Goal: Information Seeking & Learning: Learn about a topic

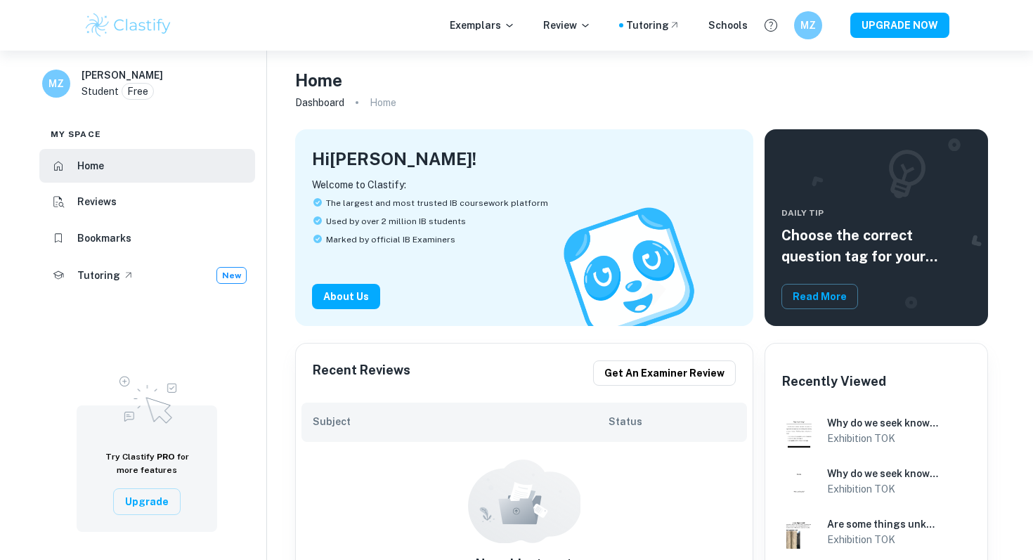
click at [146, 233] on li "Bookmarks" at bounding box center [147, 238] width 216 height 34
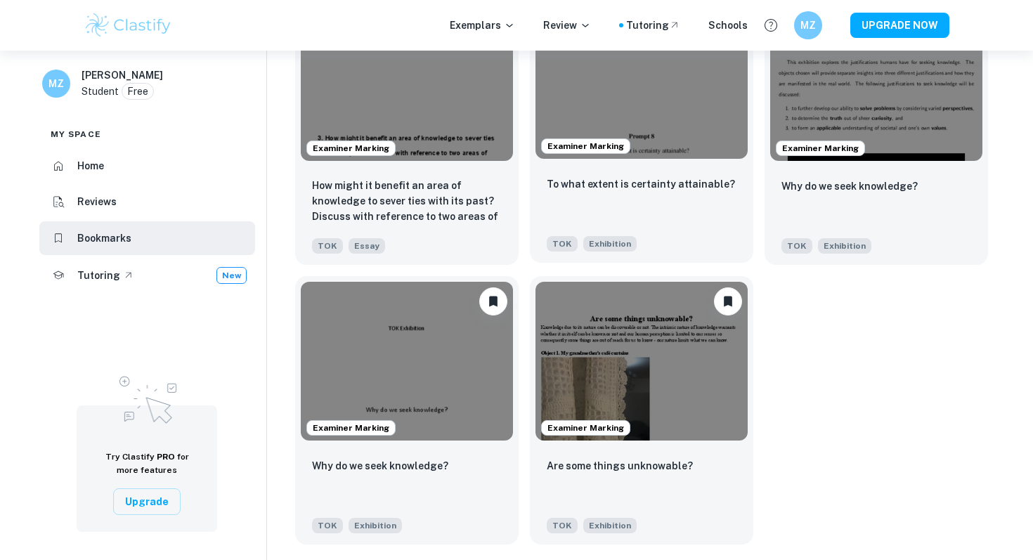
scroll to position [135, 0]
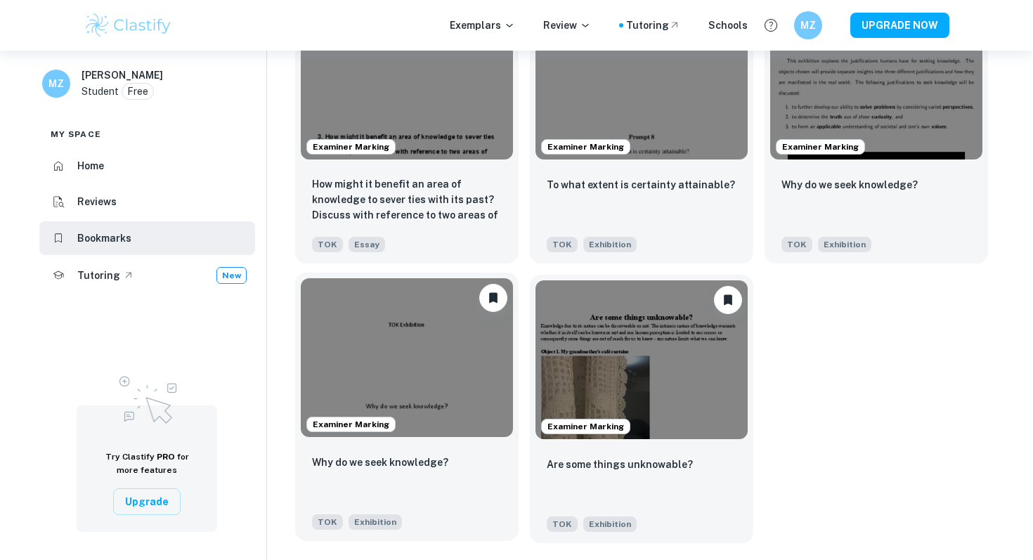
click at [452, 357] on img at bounding box center [407, 357] width 212 height 159
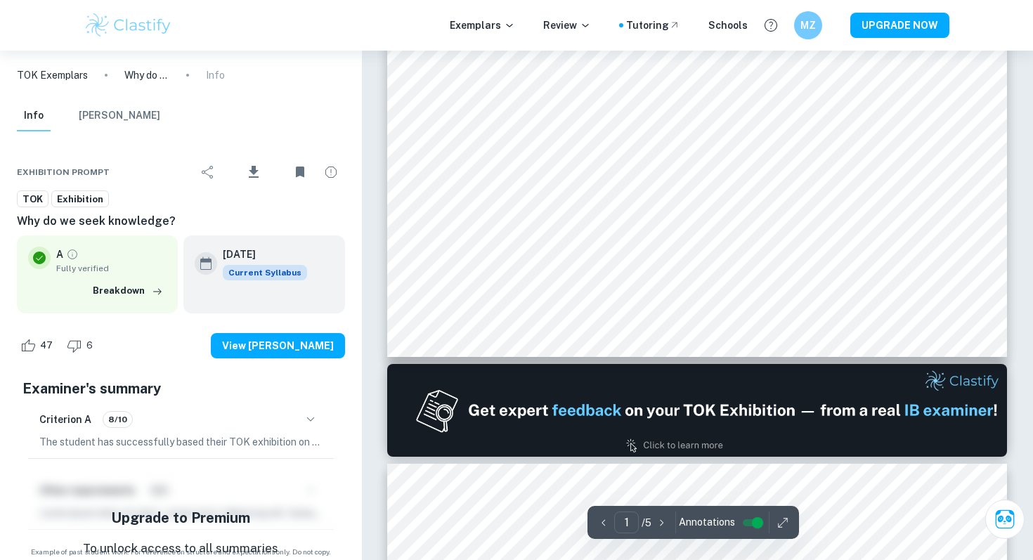
scroll to position [514, 0]
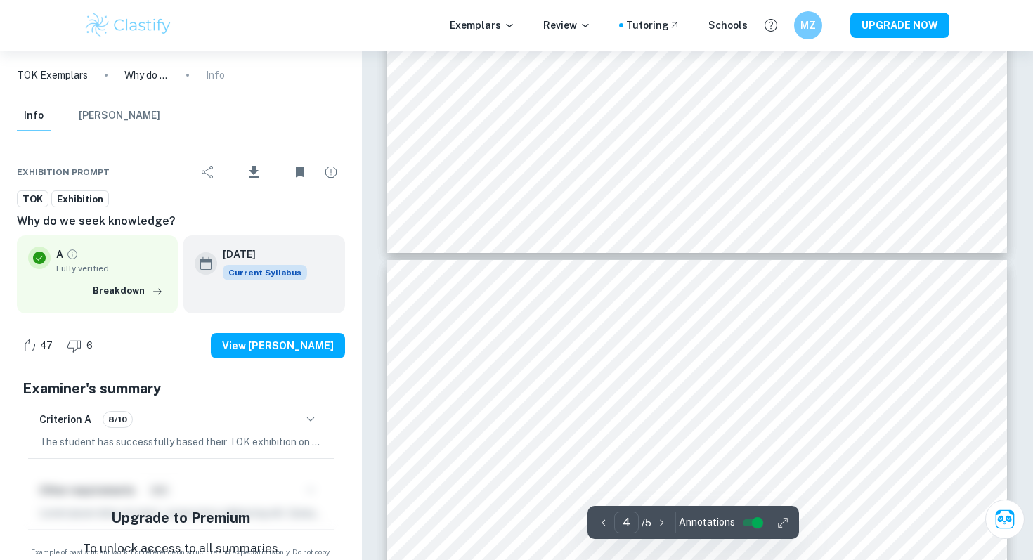
type input "5"
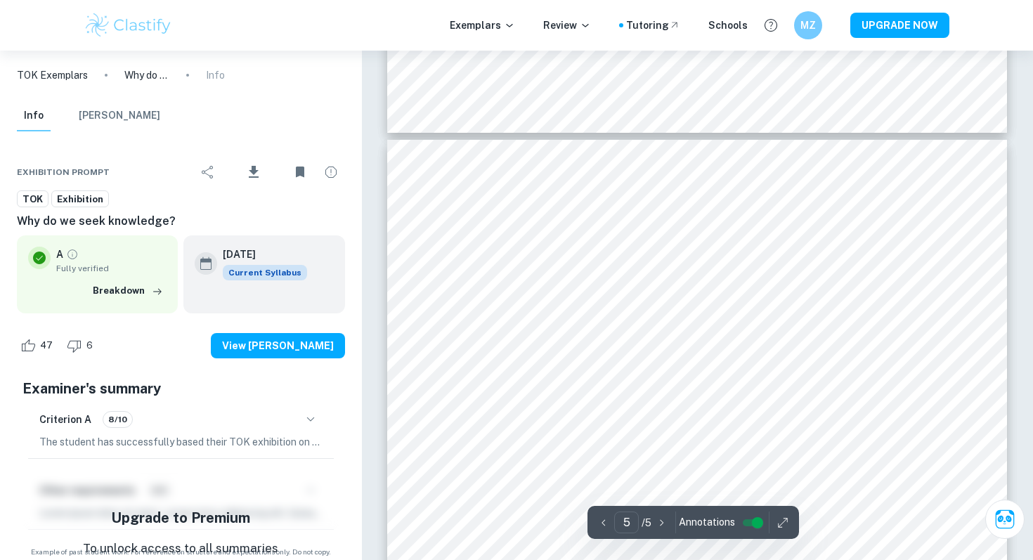
scroll to position [3367, 0]
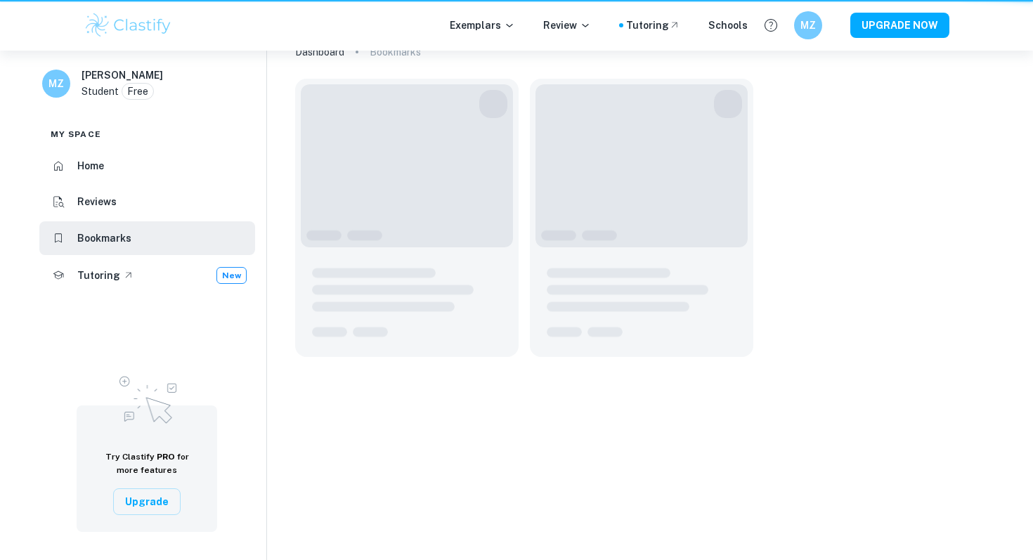
scroll to position [51, 0]
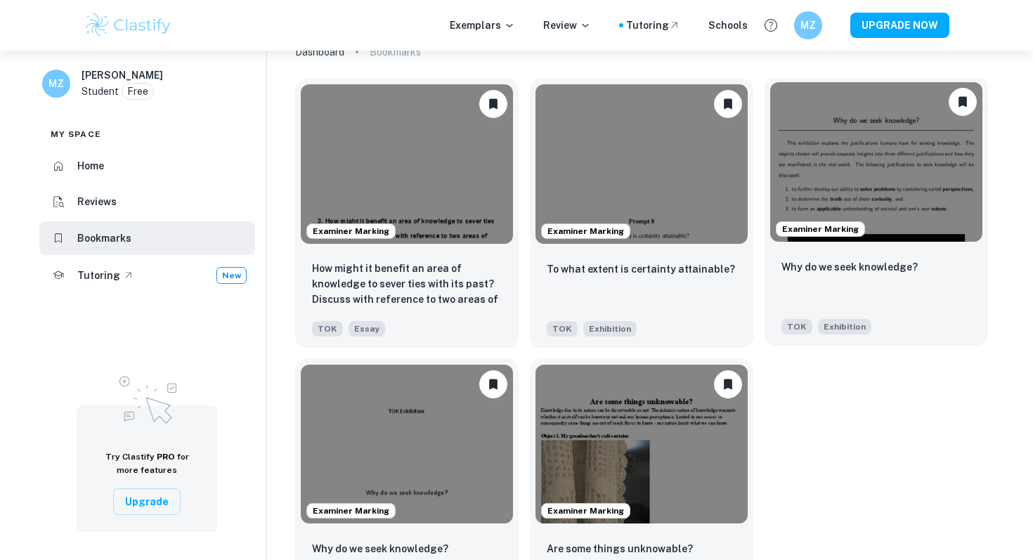
click at [908, 188] on img at bounding box center [876, 161] width 212 height 159
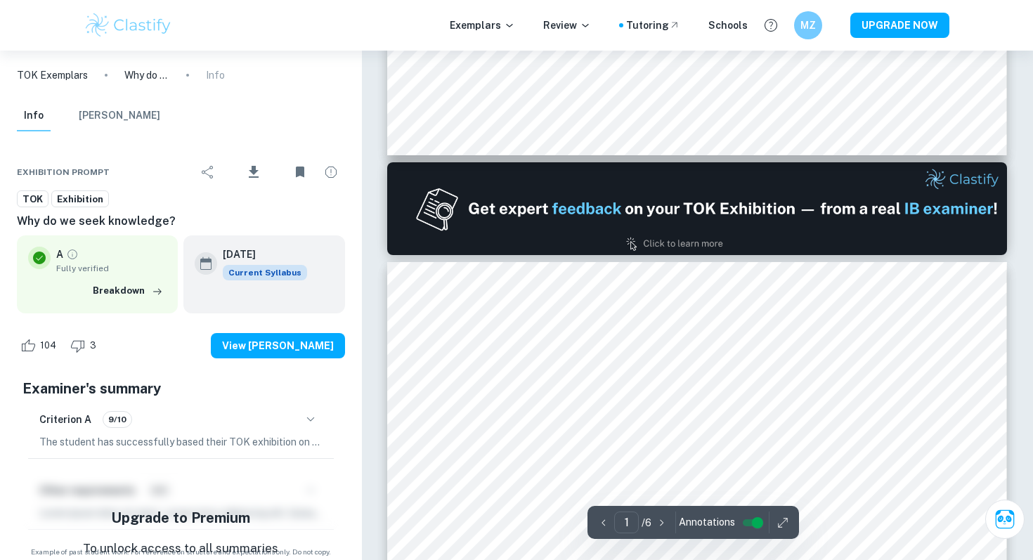
type input "2"
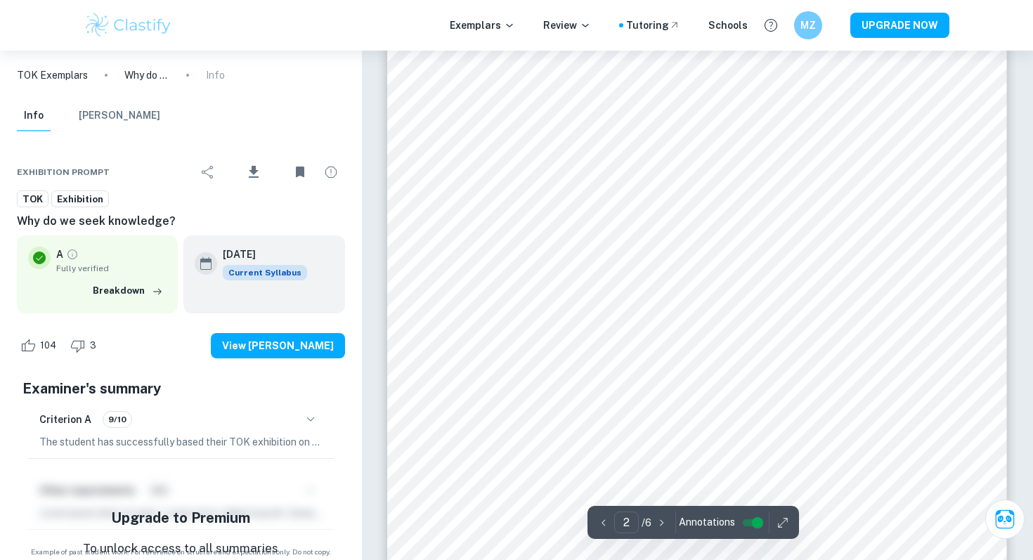
scroll to position [1105, 0]
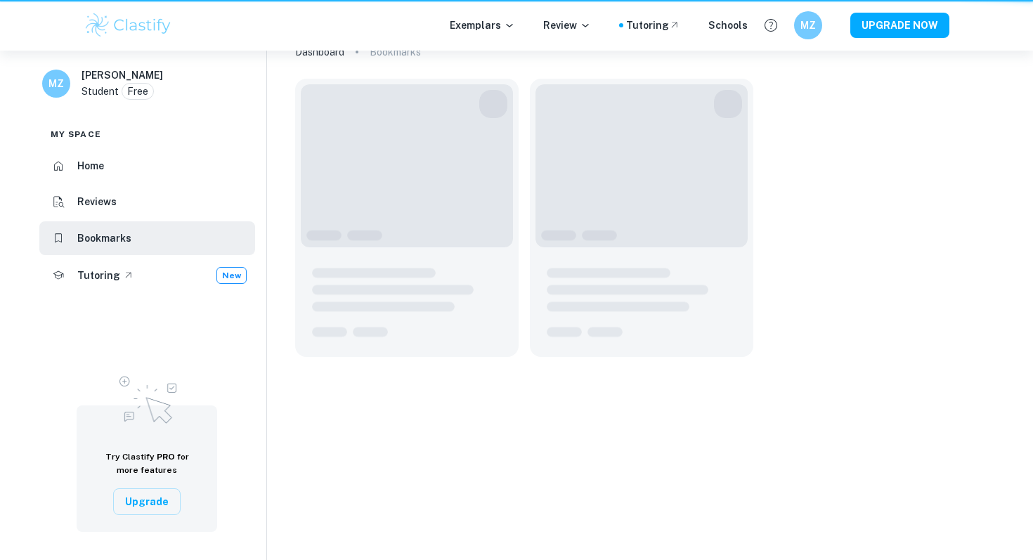
scroll to position [51, 0]
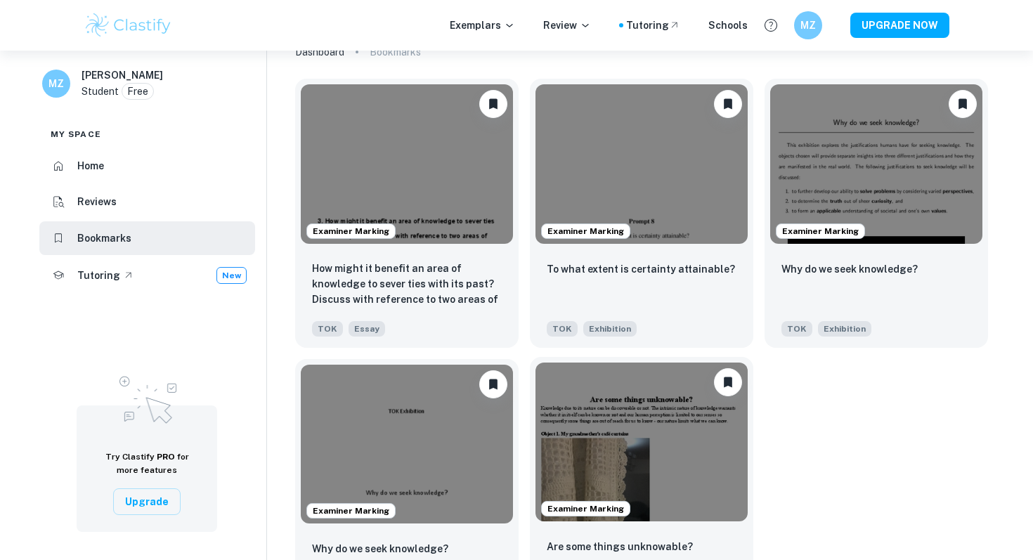
click at [622, 443] on img at bounding box center [641, 441] width 212 height 159
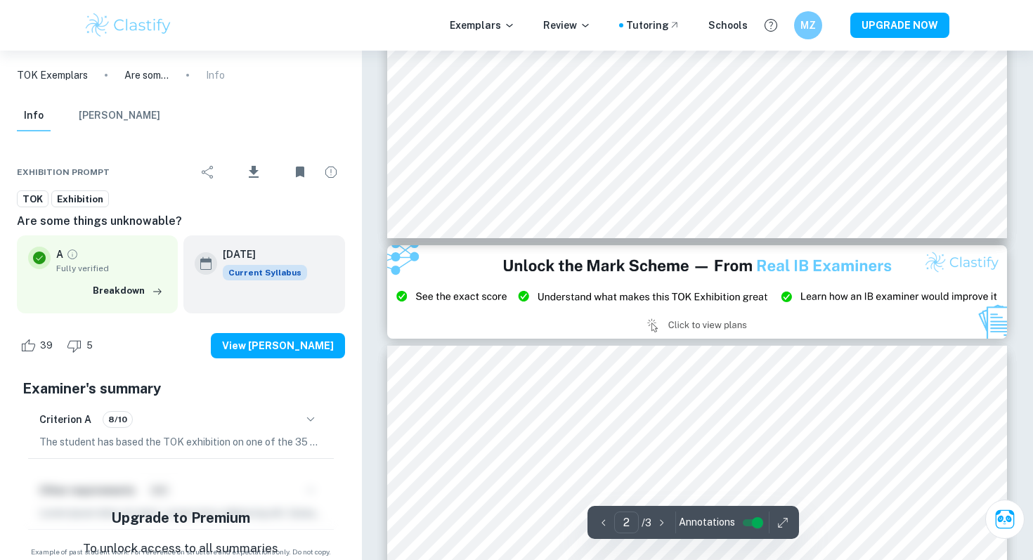
type input "3"
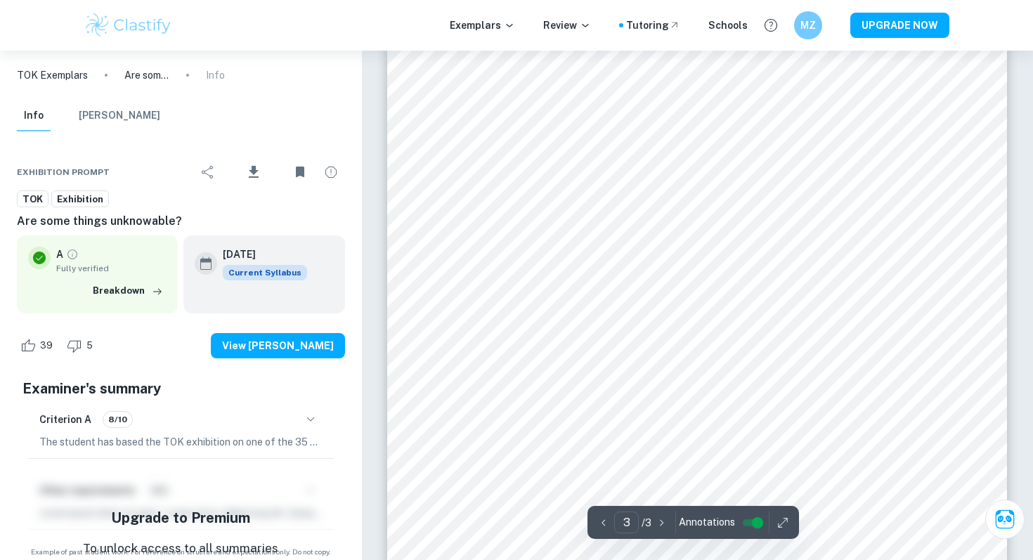
scroll to position [2214, 0]
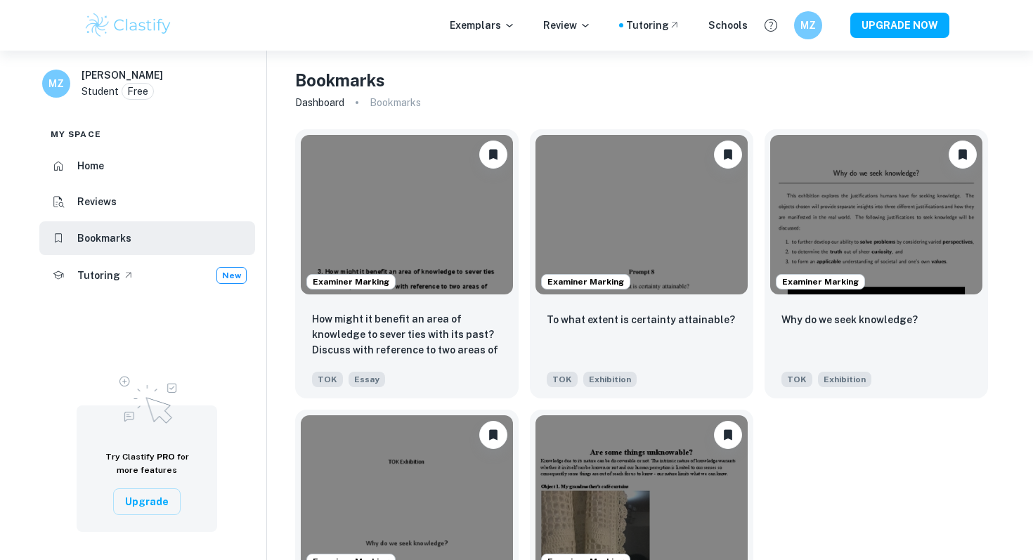
click at [156, 166] on li "Home" at bounding box center [147, 166] width 216 height 34
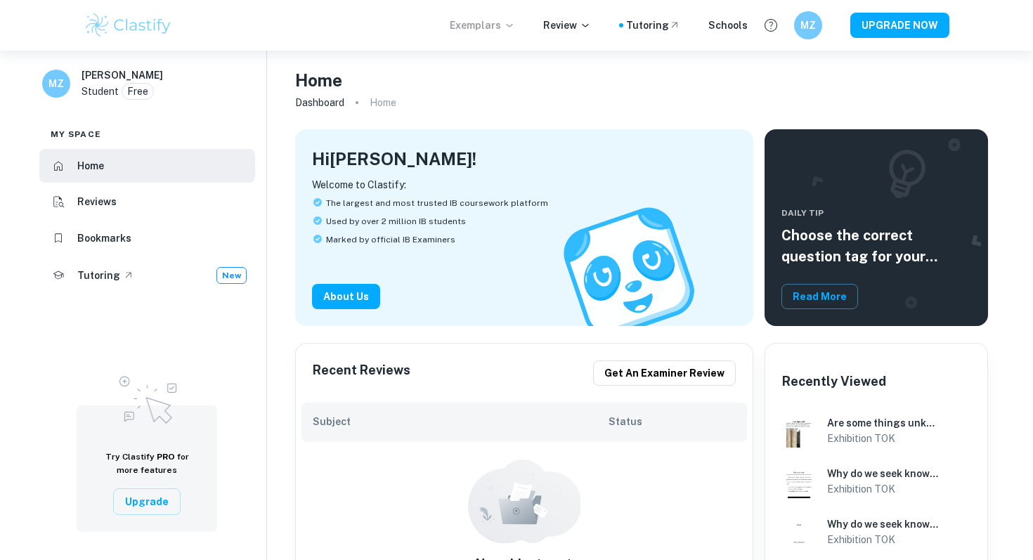
click at [473, 26] on p "Exemplars" at bounding box center [482, 25] width 65 height 15
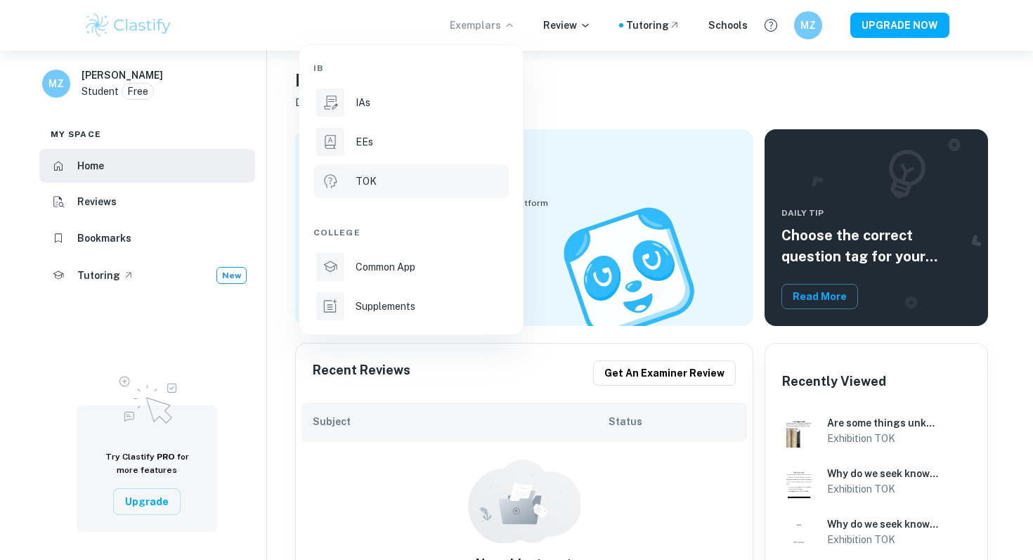
click at [391, 166] on li "TOK" at bounding box center [410, 181] width 195 height 34
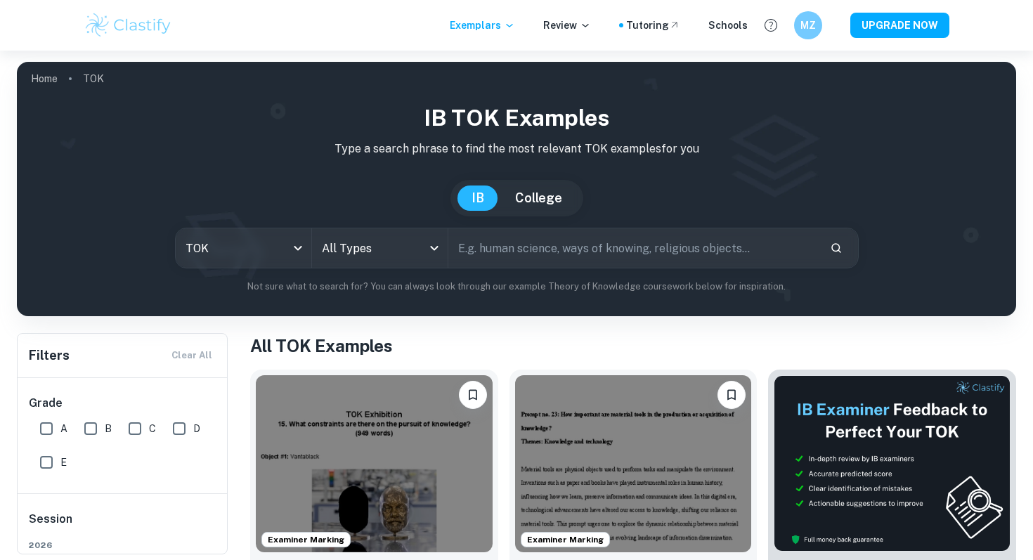
click at [478, 246] on input "text" at bounding box center [633, 247] width 370 height 39
type input "why do we seek knowledge"
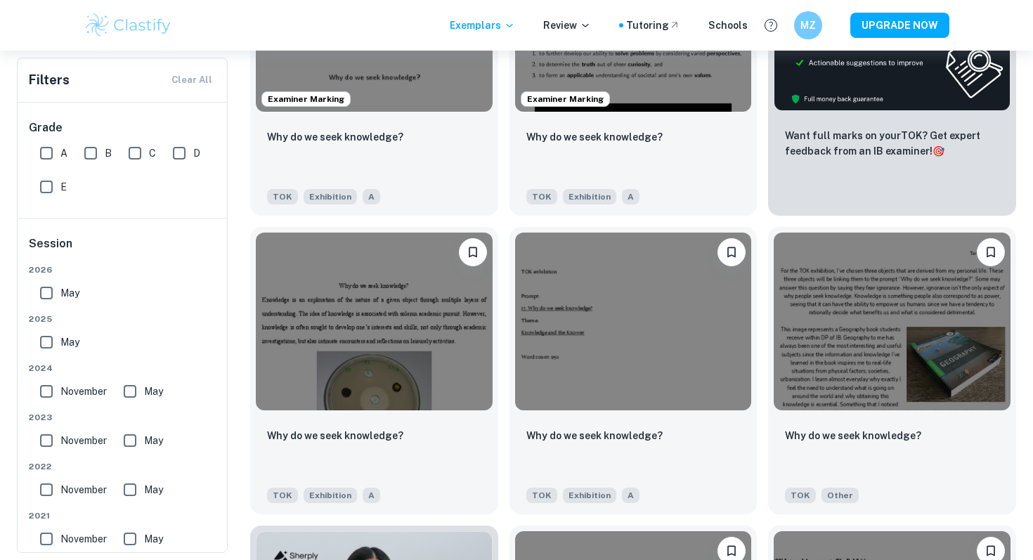
scroll to position [473, 0]
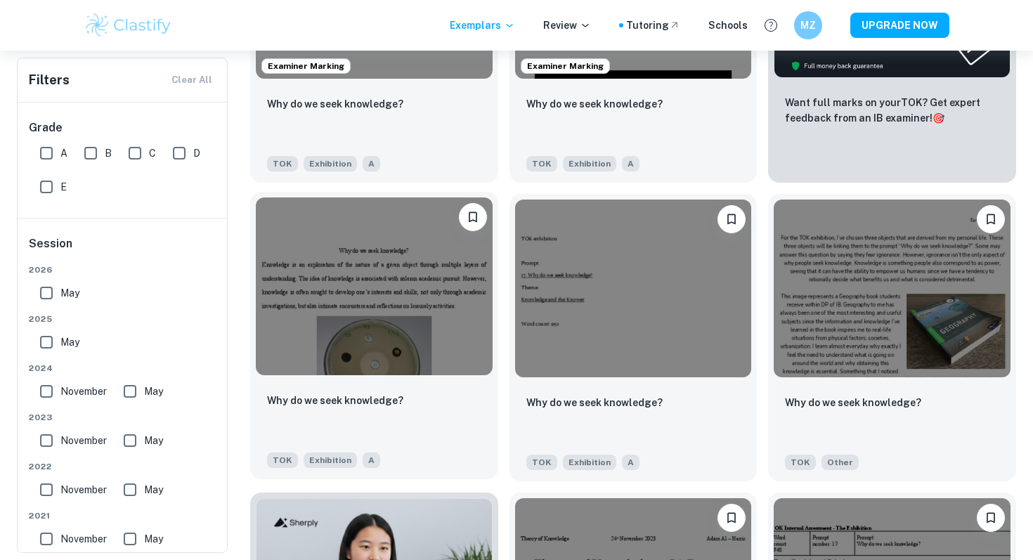
click at [379, 260] on img at bounding box center [374, 285] width 237 height 177
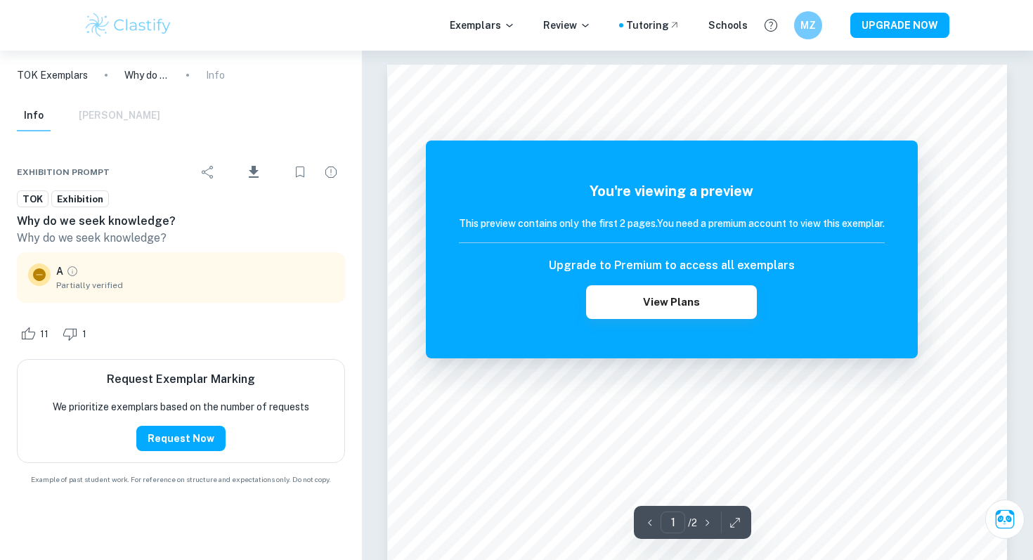
click at [552, 262] on div "Upgrade to Premium to access all exemplars View Plans" at bounding box center [672, 288] width 426 height 62
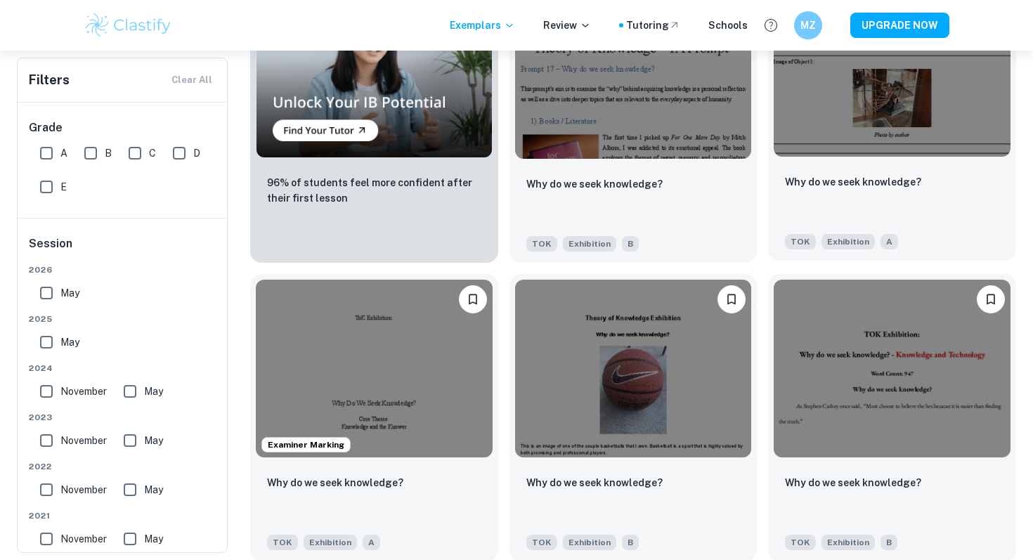
scroll to position [1006, 0]
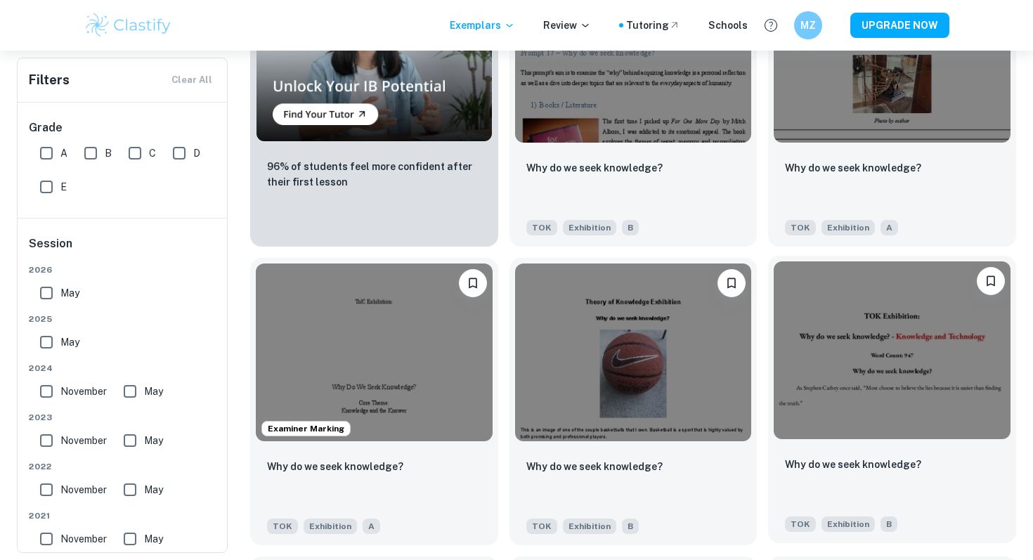
click at [874, 384] on img at bounding box center [891, 349] width 237 height 177
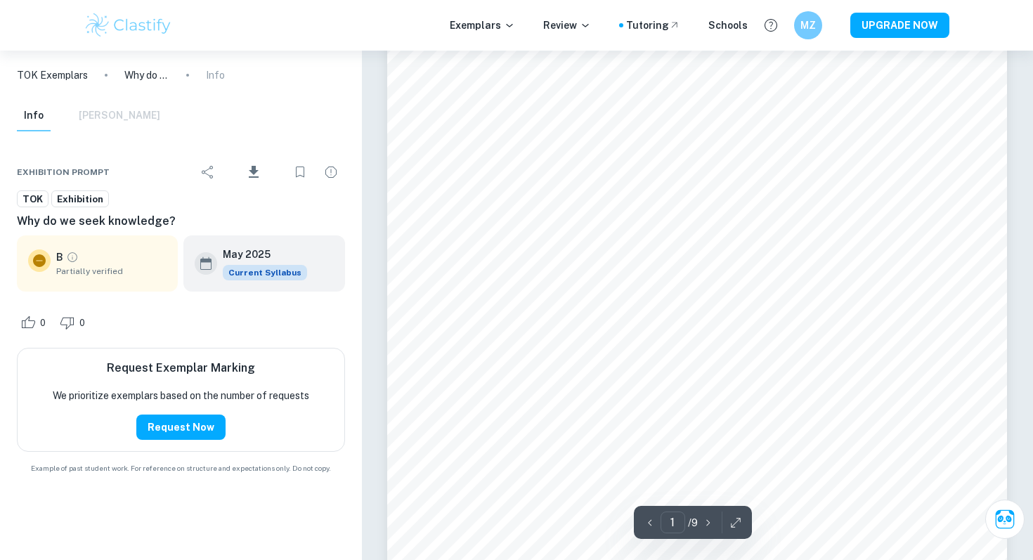
scroll to position [168, 0]
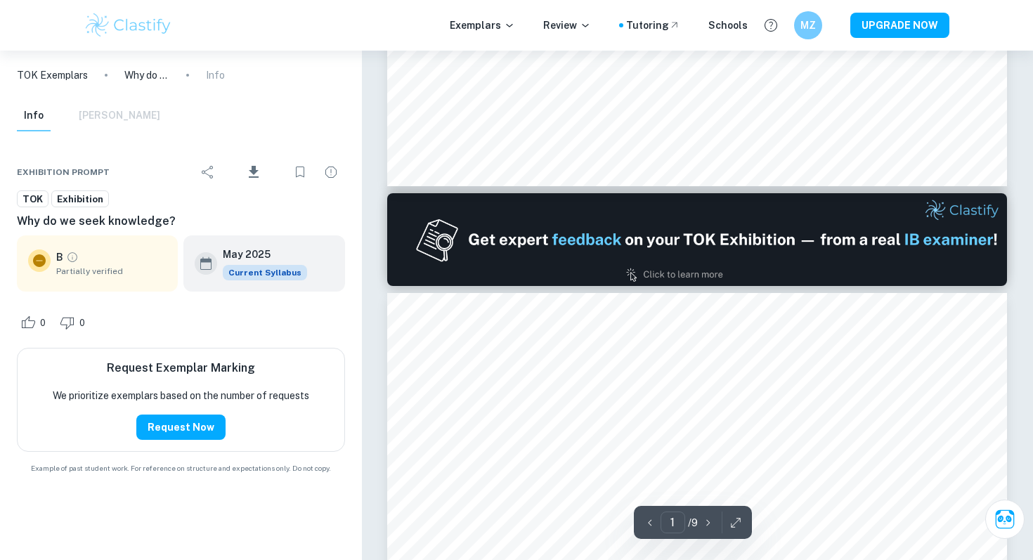
type input "2"
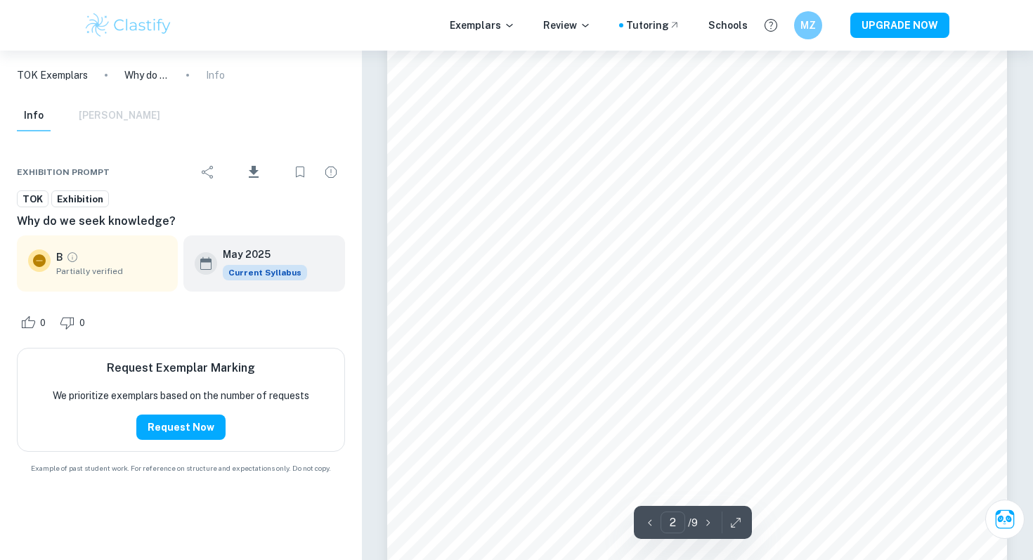
scroll to position [1168, 0]
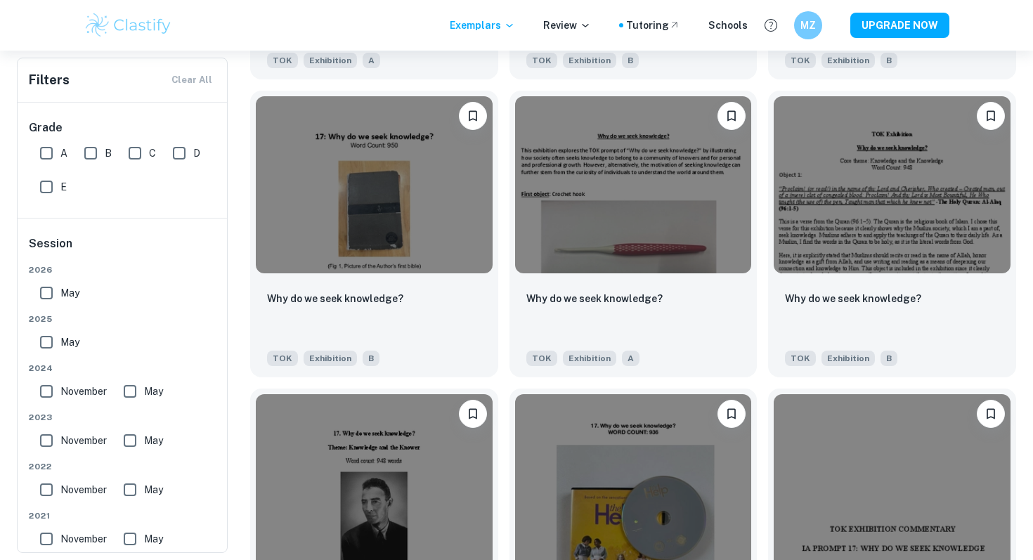
scroll to position [1473, 0]
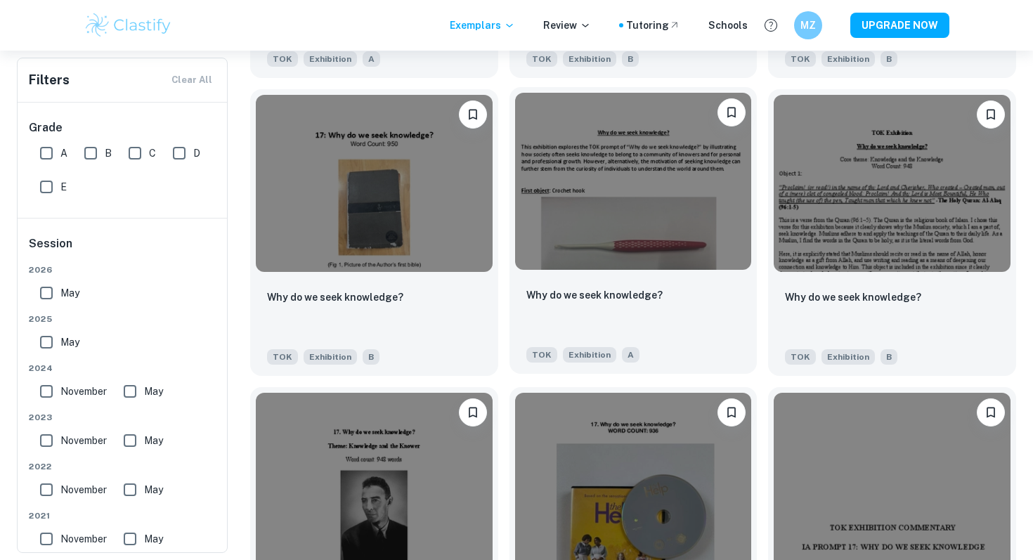
click at [701, 214] on img at bounding box center [633, 181] width 237 height 177
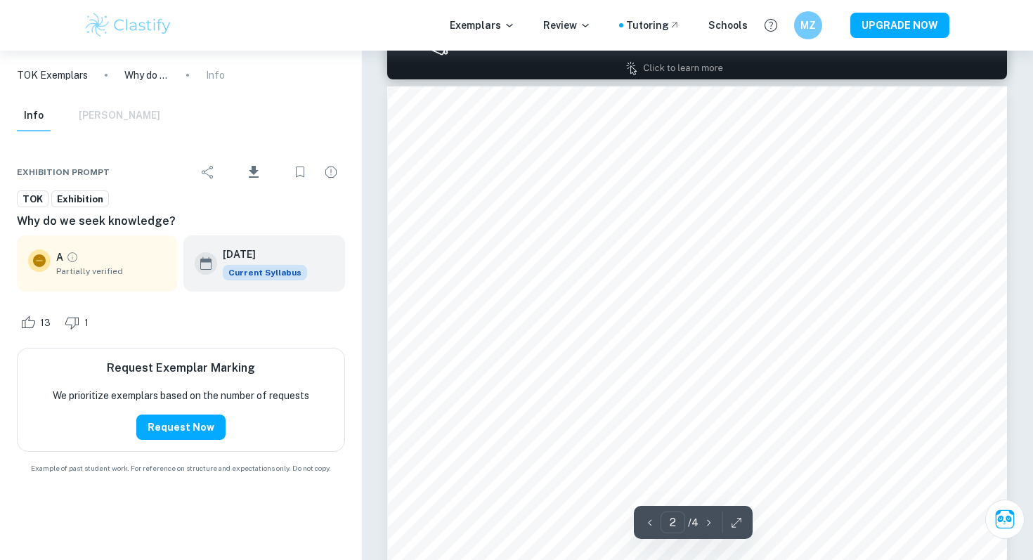
scroll to position [976, 0]
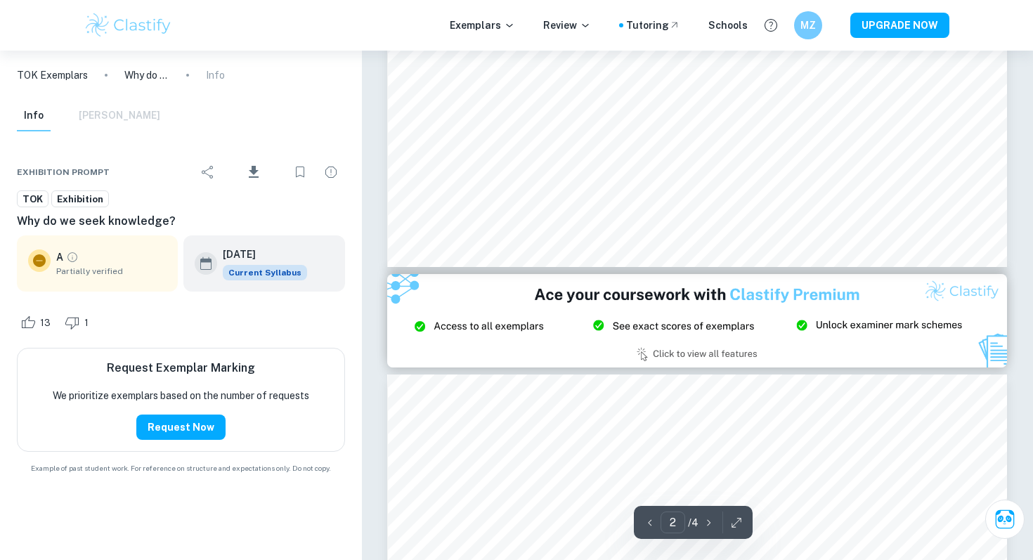
type input "3"
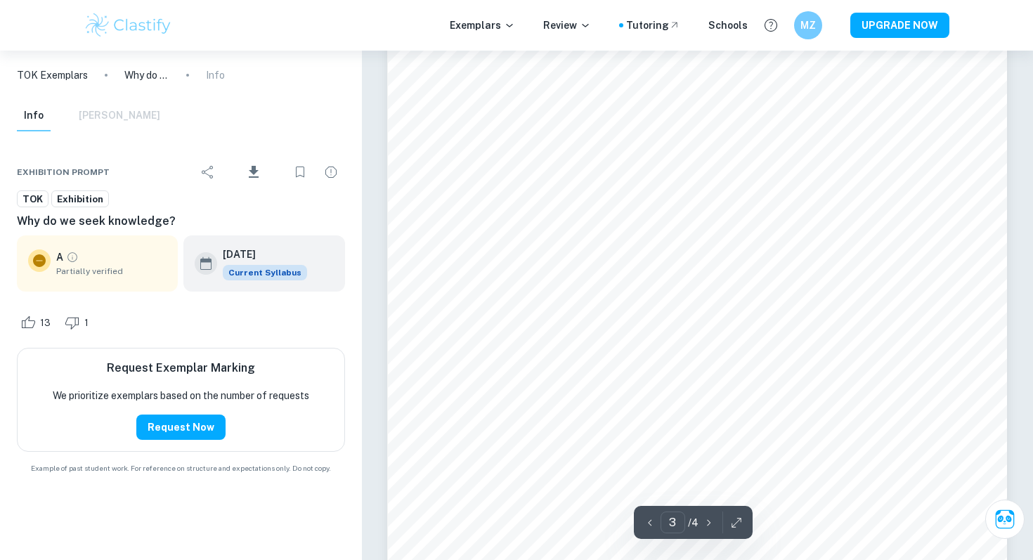
scroll to position [2008, 0]
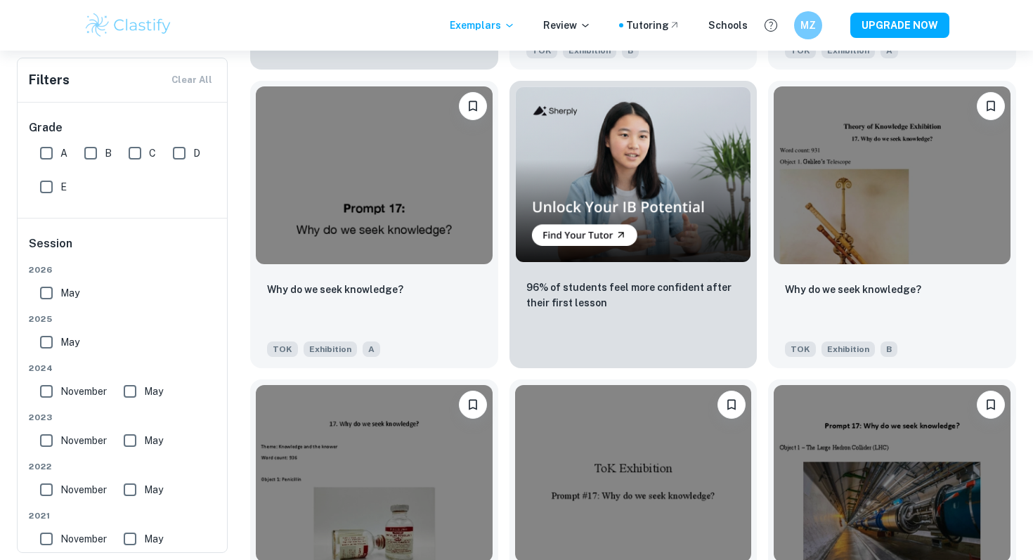
scroll to position [2377, 0]
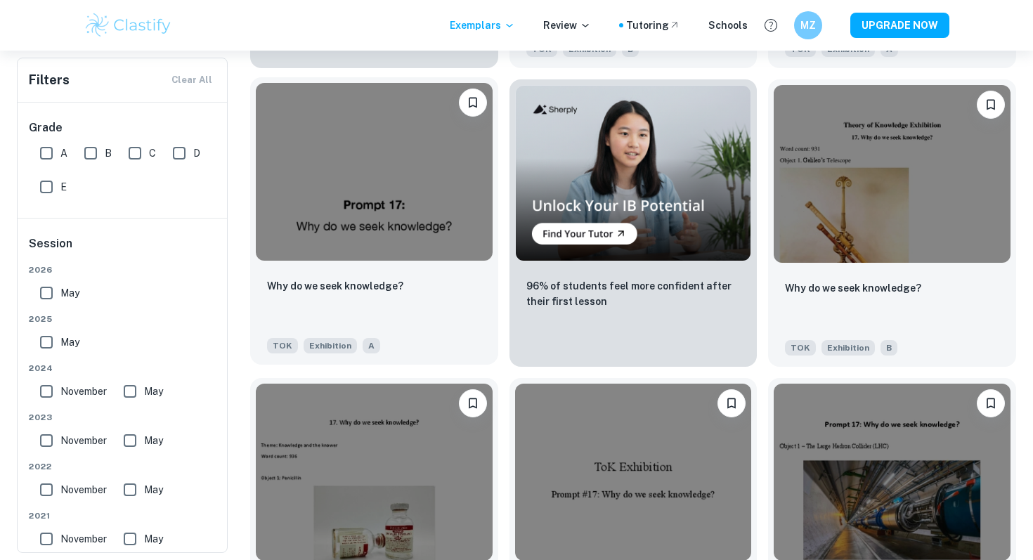
click at [366, 185] on img at bounding box center [374, 171] width 237 height 177
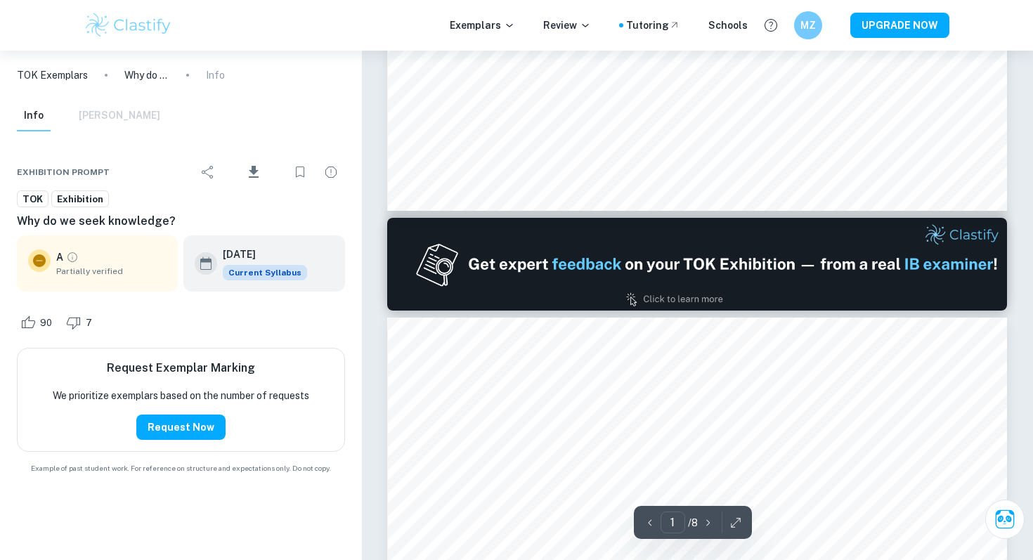
type input "2"
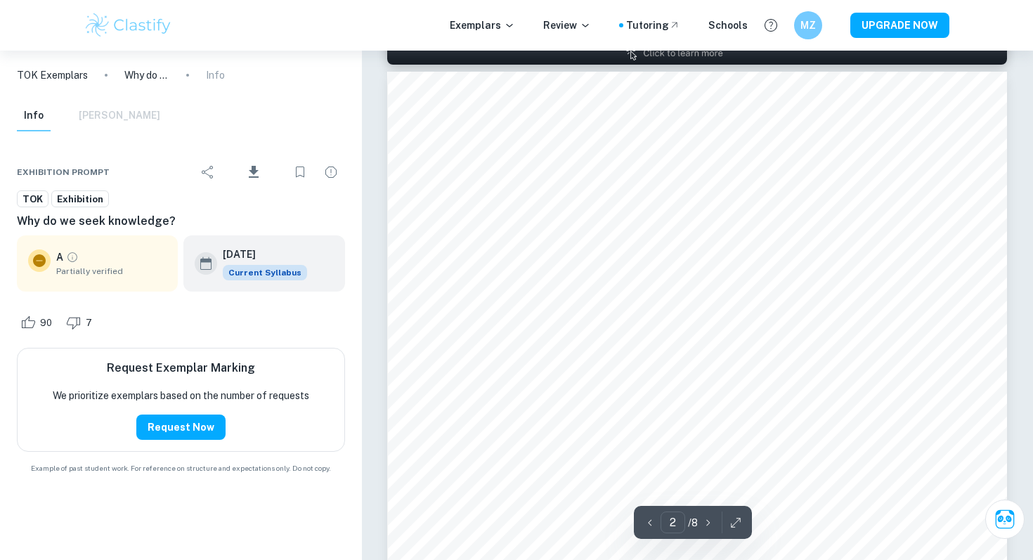
scroll to position [1114, 0]
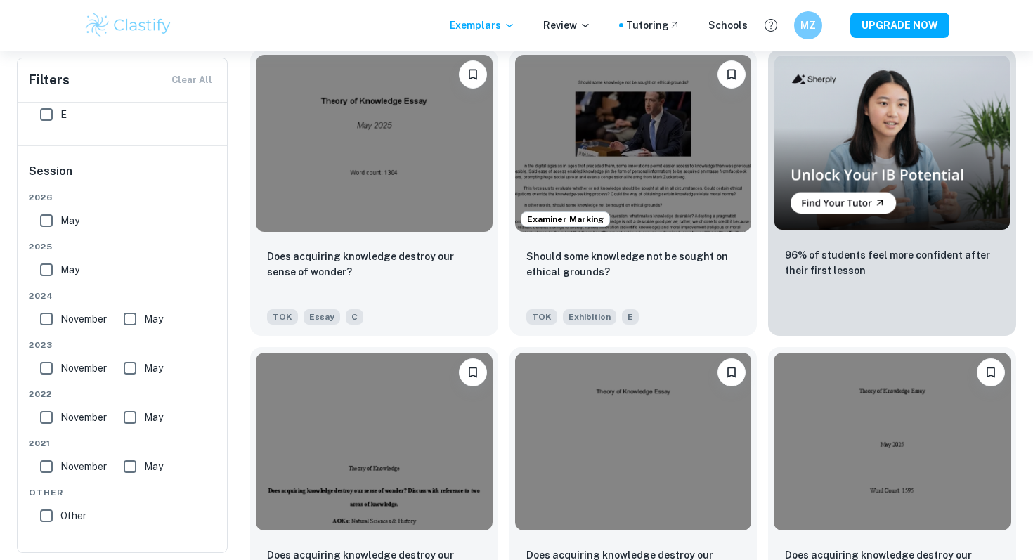
scroll to position [3900, 0]
